Goal: Task Accomplishment & Management: Manage account settings

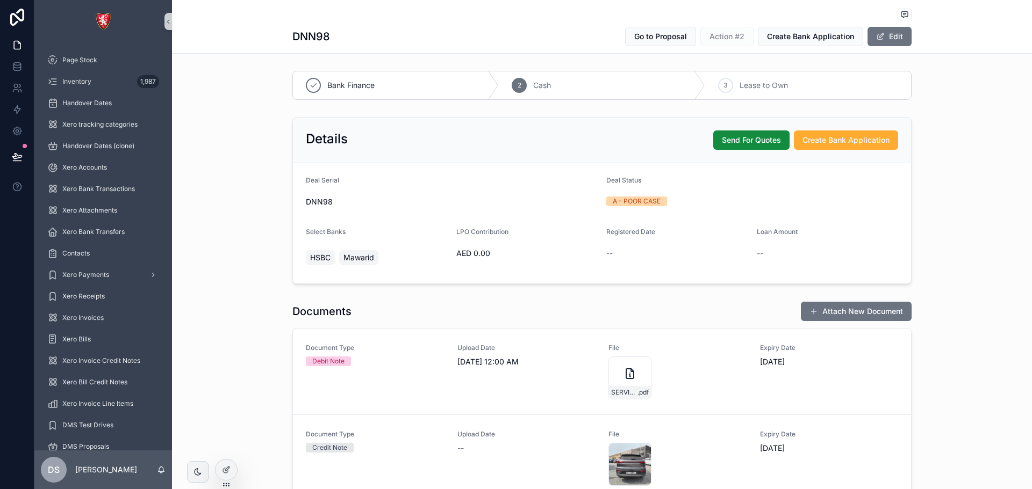
scroll to position [107, 0]
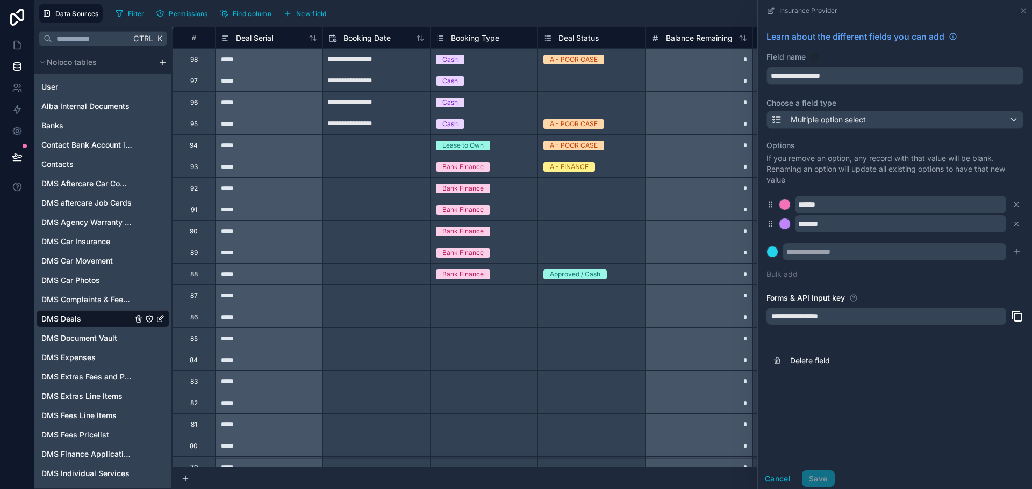
drag, startPoint x: 0, startPoint y: 0, endPoint x: 850, endPoint y: 298, distance: 900.8
click at [849, 297] on icon at bounding box center [853, 298] width 9 height 9
click at [892, 284] on div "Options If you remove an option, any record with that value will be blank. Rena…" at bounding box center [894, 210] width 257 height 153
click at [1026, 9] on icon at bounding box center [1023, 10] width 9 height 9
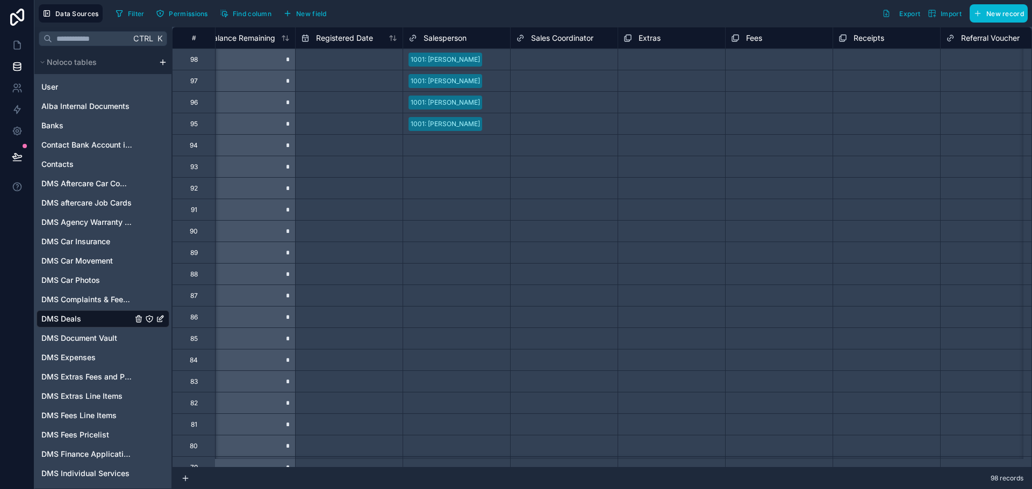
scroll to position [0, 430]
